Goal: Task Accomplishment & Management: Manage account settings

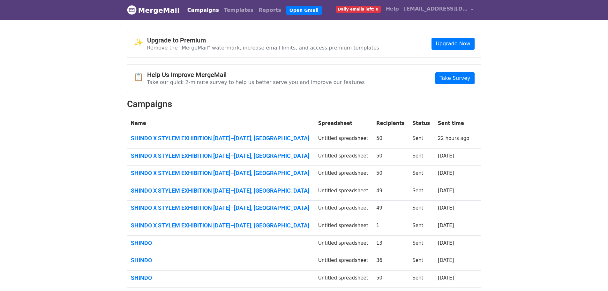
click at [153, 9] on link "MergeMail" at bounding box center [153, 10] width 53 height 13
